Goal: Task Accomplishment & Management: Manage account settings

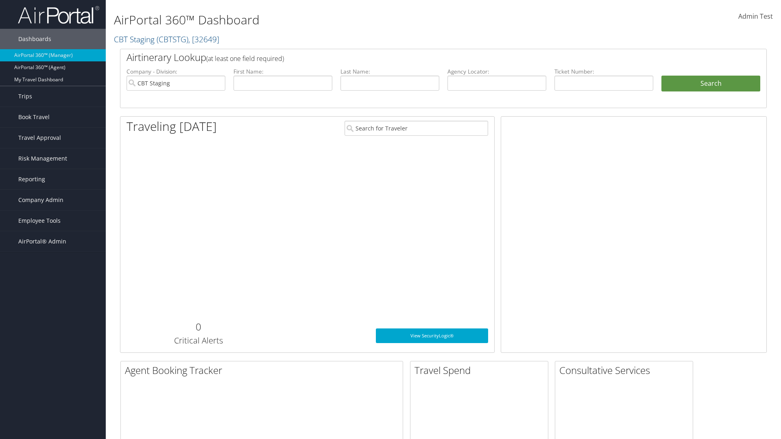
click at [53, 200] on span "Company Admin" at bounding box center [40, 200] width 45 height 20
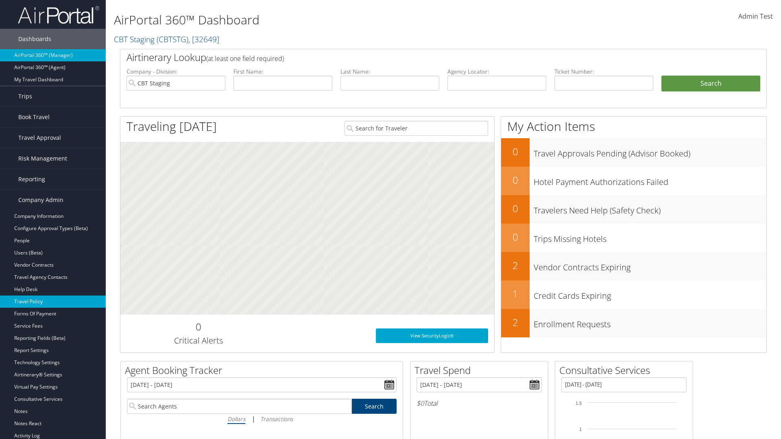
click at [53, 302] on link "Travel Policy" at bounding box center [53, 302] width 106 height 12
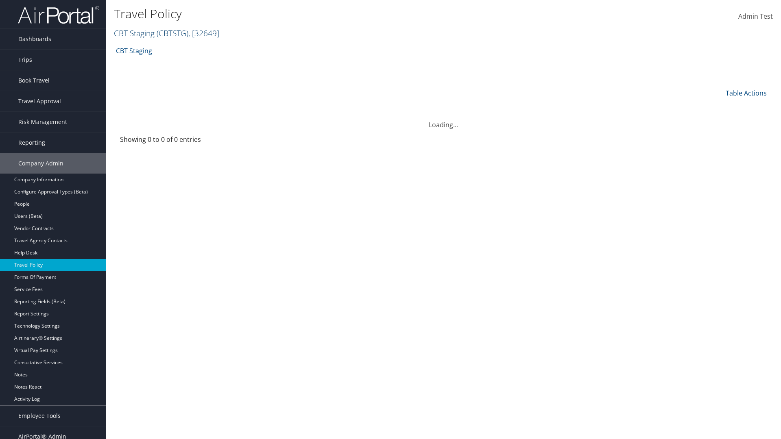
click at [134, 33] on link "CBT Staging ( CBTSTG ) , [ 32649 ]" at bounding box center [166, 33] width 105 height 11
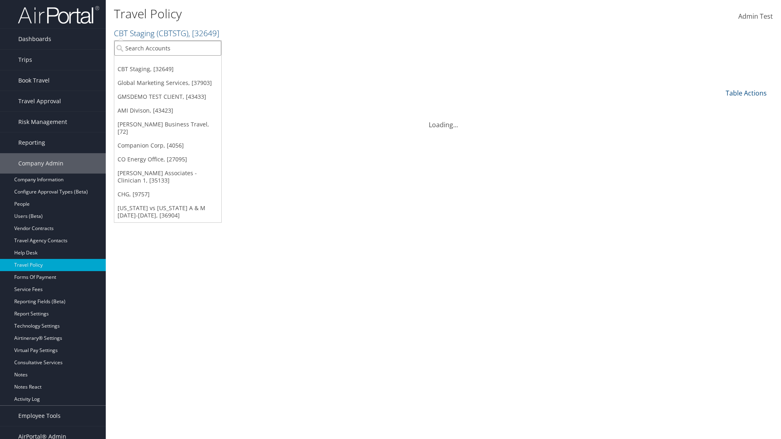
click at [168, 48] on input "search" at bounding box center [167, 48] width 107 height 15
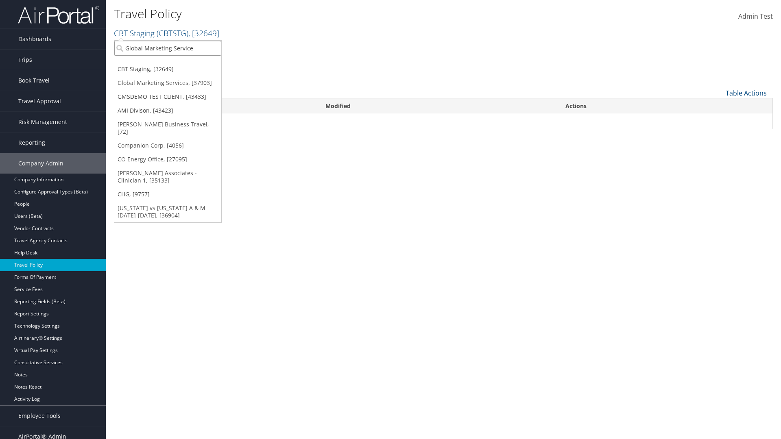
type input "Global Marketing Services"
click at [175, 63] on div "Global Marketing Services (301946), [37903]" at bounding box center [175, 62] width 131 height 7
